Goal: Task Accomplishment & Management: Manage account settings

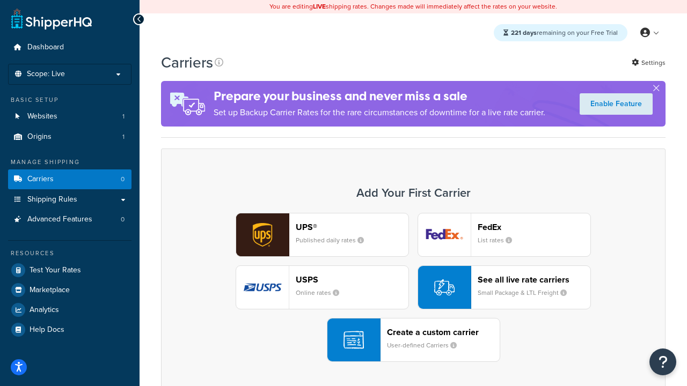
click at [413, 288] on div "UPS® Published daily rates FedEx List rates USPS Online rates See all live rate…" at bounding box center [413, 287] width 482 height 149
click at [534, 227] on header "FedEx" at bounding box center [534, 227] width 113 height 10
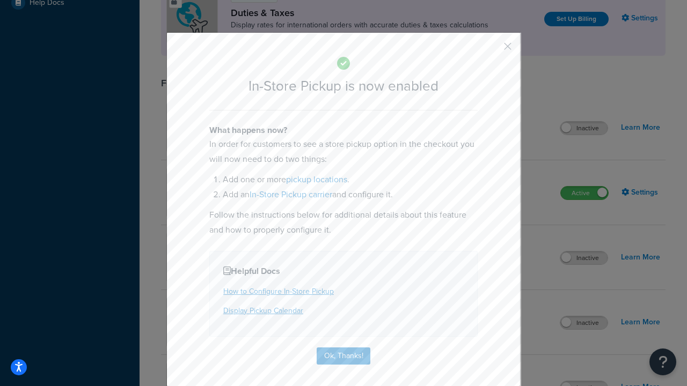
click at [492, 50] on button "button" at bounding box center [492, 50] width 3 height 3
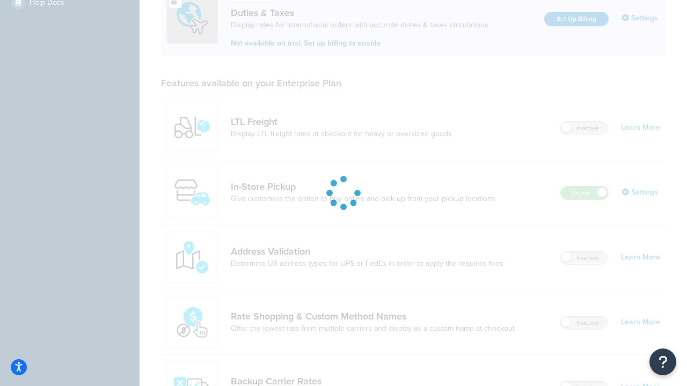
scroll to position [327, 0]
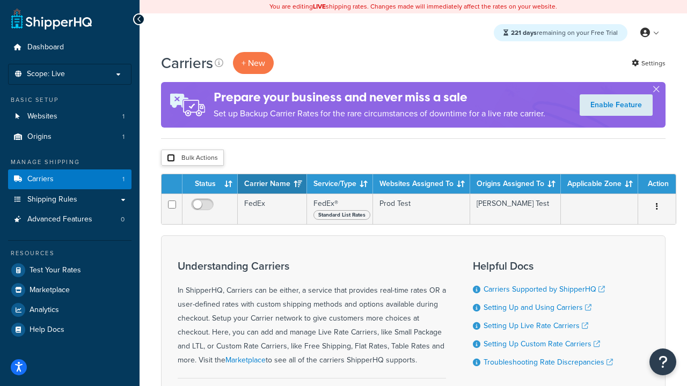
click at [171, 158] on input "checkbox" at bounding box center [171, 158] width 8 height 8
checkbox input "true"
click at [0, 0] on button "Delete" at bounding box center [0, 0] width 0 height 0
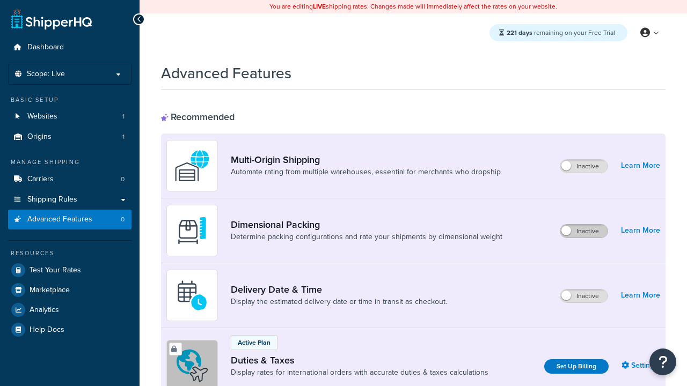
click at [584, 231] on label "Inactive" at bounding box center [583, 231] width 47 height 13
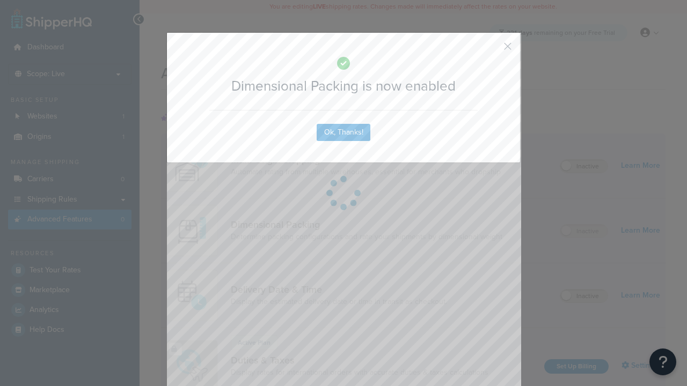
click at [492, 49] on button "button" at bounding box center [492, 50] width 3 height 3
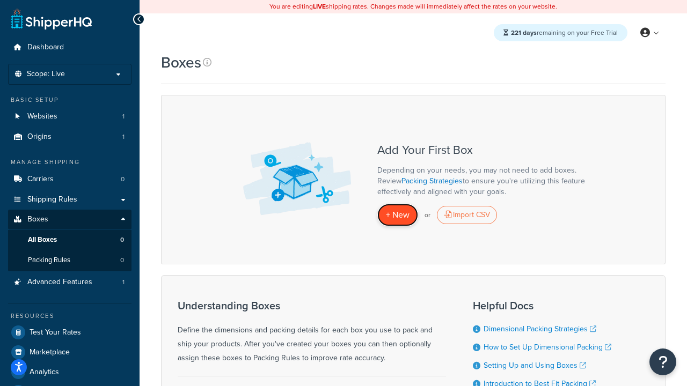
click at [398, 215] on span "+ New" at bounding box center [398, 215] width 24 height 12
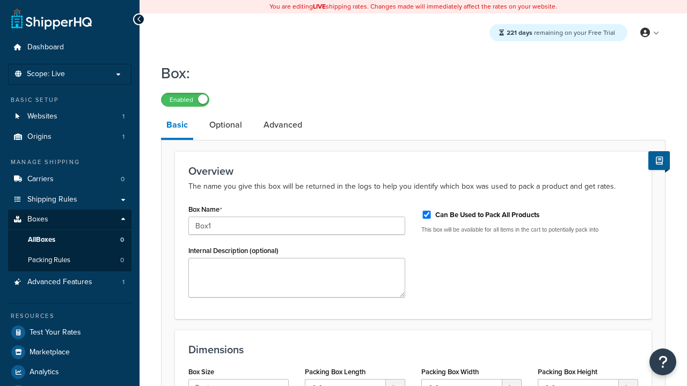
select select "usps_small"
type input "8.5"
type input "5"
type input "1.5"
type input "Box1"
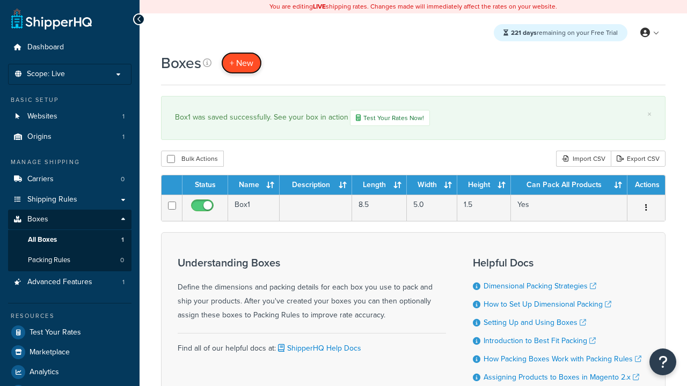
click at [241, 63] on span "+ New" at bounding box center [242, 63] width 24 height 12
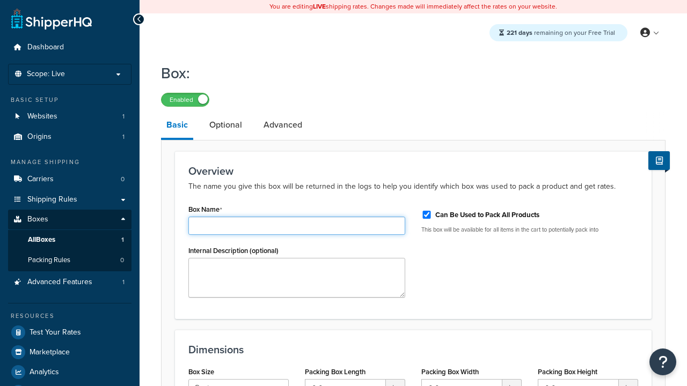
type input "Box2"
select select "usps_small"
type input "8.5"
type input "5"
type input "1.5"
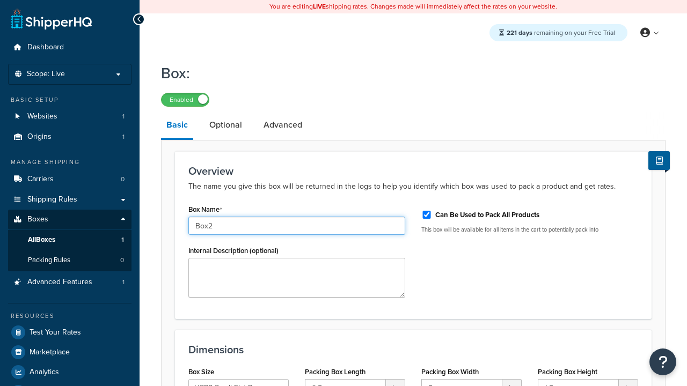
type input "Box2"
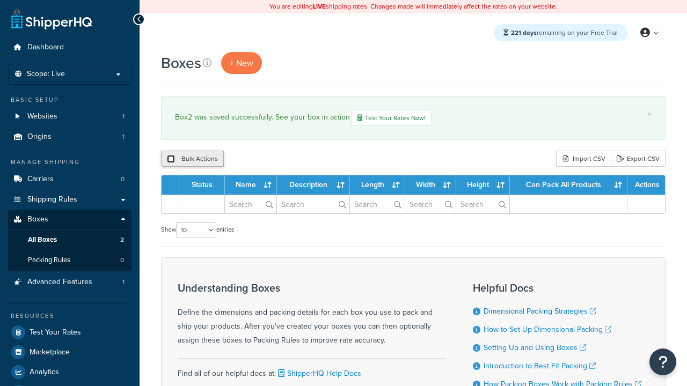
click at [171, 160] on input "checkbox" at bounding box center [171, 159] width 8 height 8
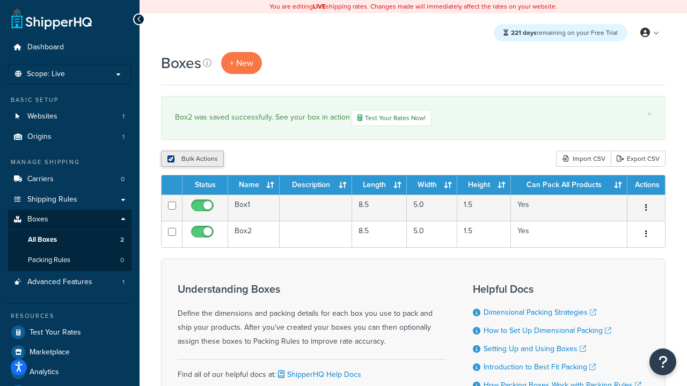
click at [171, 160] on input "checkbox" at bounding box center [171, 159] width 8 height 8
checkbox input "false"
click at [171, 160] on input "checkbox" at bounding box center [171, 159] width 8 height 8
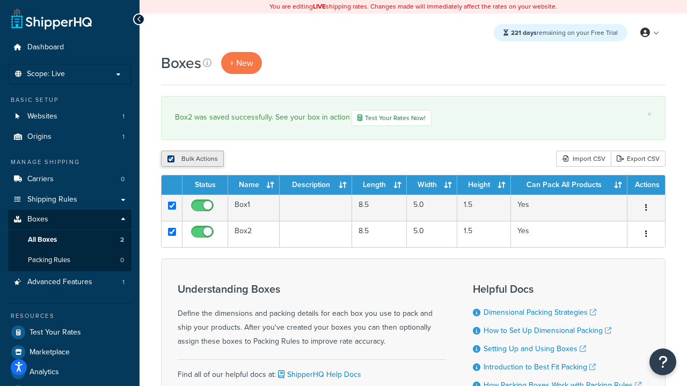
checkbox input "true"
click at [246, 160] on button "Duplicate" at bounding box center [245, 159] width 45 height 16
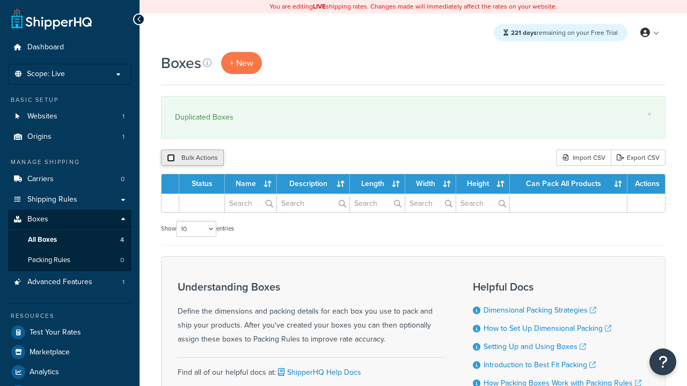
click at [171, 158] on input "checkbox" at bounding box center [171, 158] width 8 height 8
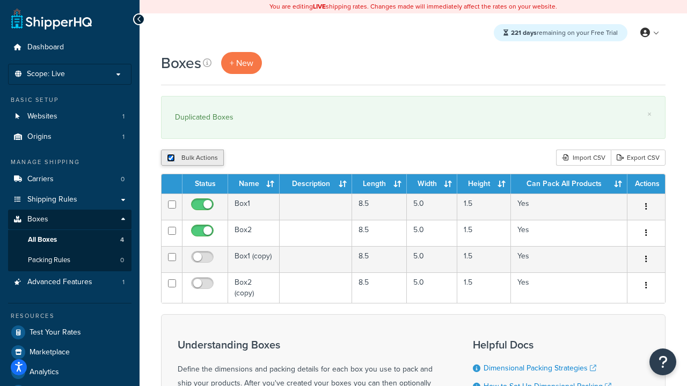
click at [171, 158] on input "checkbox" at bounding box center [171, 158] width 8 height 8
checkbox input "false"
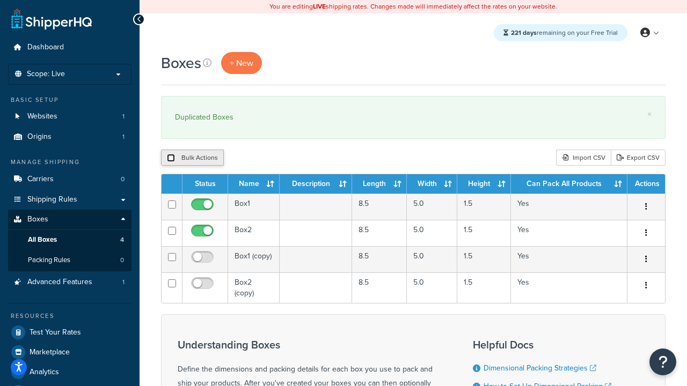
checkbox input "false"
click at [171, 158] on input "checkbox" at bounding box center [171, 158] width 8 height 8
checkbox input "true"
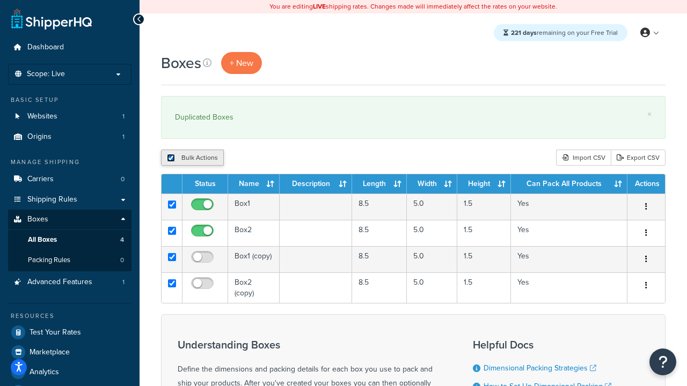
checkbox input "true"
click at [289, 158] on button "Delete" at bounding box center [286, 158] width 37 height 16
